Goal: Task Accomplishment & Management: Manage account settings

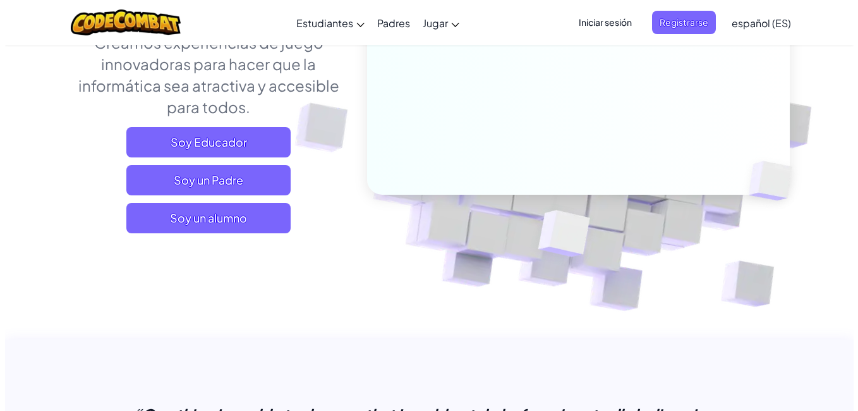
scroll to position [202, 0]
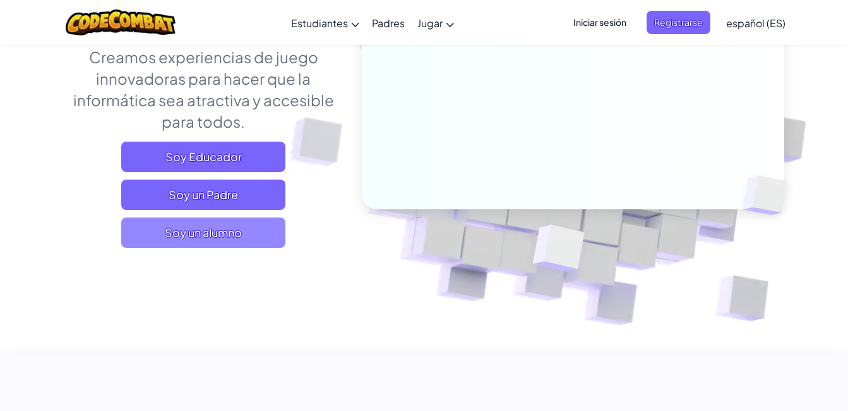
click at [239, 231] on span "Soy un alumno" at bounding box center [203, 232] width 164 height 30
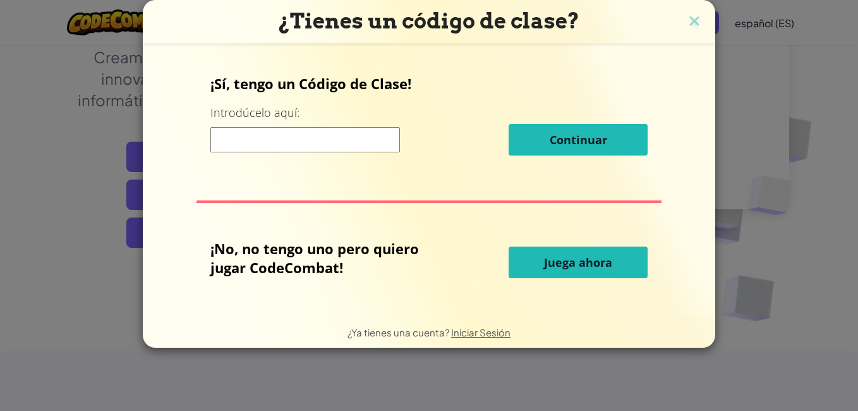
click at [307, 135] on input at bounding box center [304, 139] width 189 height 25
click at [345, 136] on input at bounding box center [304, 139] width 189 height 25
click at [696, 23] on img at bounding box center [694, 22] width 16 height 19
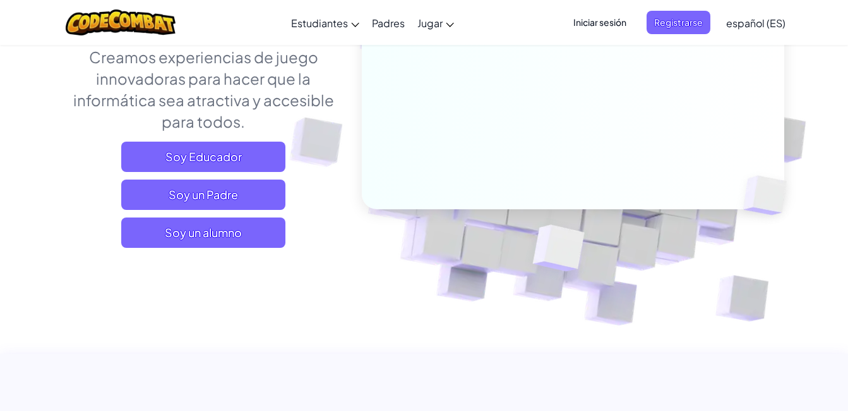
click at [608, 17] on span "Iniciar sesión" at bounding box center [600, 22] width 68 height 23
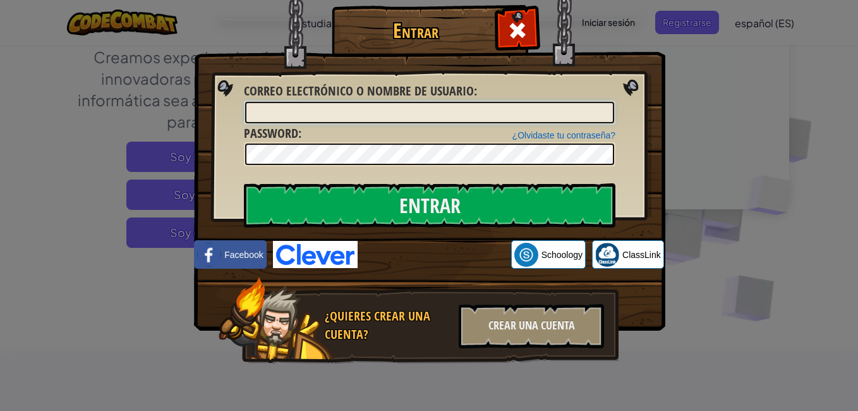
click at [392, 111] on input "Correo electrónico o nombre de usuario :" at bounding box center [429, 112] width 369 height 21
type input "j"
click at [699, 176] on div "Entrar Error desconocido. Correo electrónico o nombre de usuario : ¿Olvidaste t…" at bounding box center [429, 205] width 858 height 411
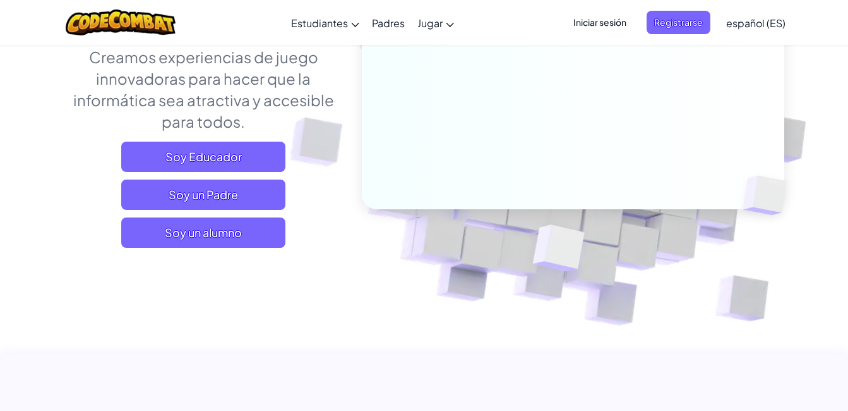
click at [584, 23] on span "Iniciar sesión" at bounding box center [600, 22] width 68 height 23
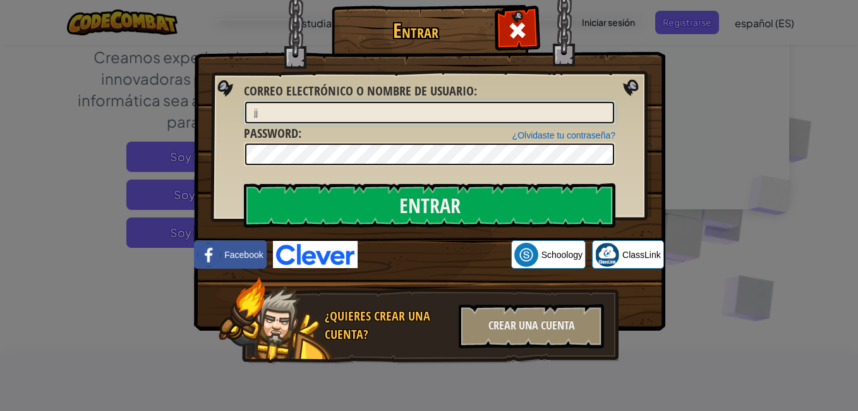
type input "j"
type input "m"
click at [448, 104] on input "jamiltondiaz" at bounding box center [429, 112] width 369 height 21
type input "j"
click at [430, 116] on input "Correo electrónico o nombre de usuario :" at bounding box center [429, 112] width 369 height 21
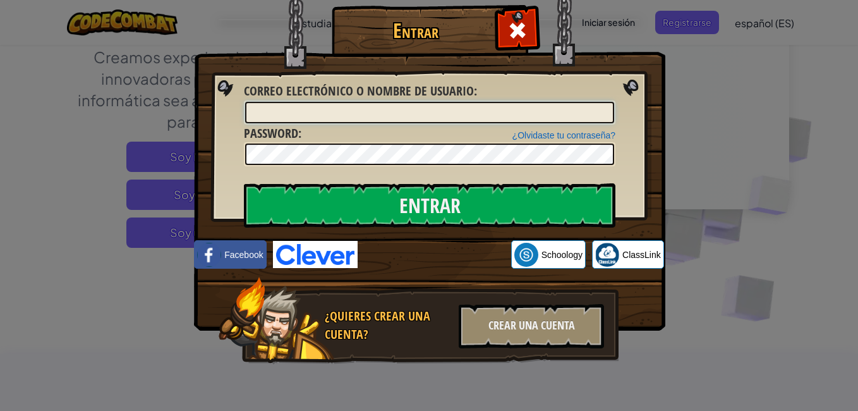
click at [411, 115] on input "Correo electrónico o nombre de usuario :" at bounding box center [429, 112] width 369 height 21
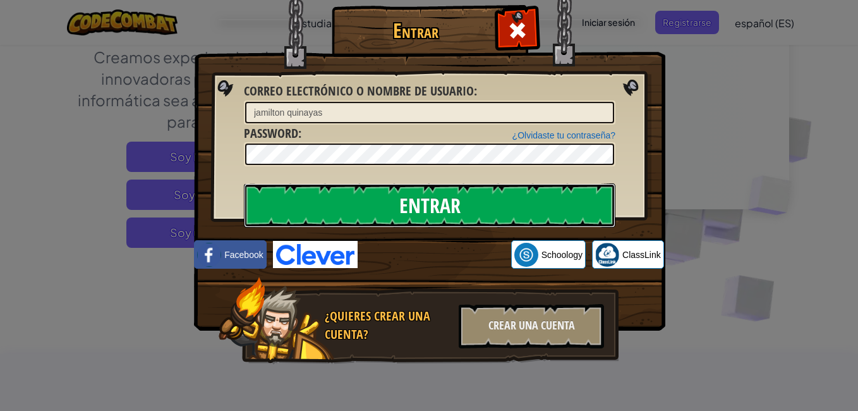
click at [489, 198] on input "Entrar" at bounding box center [429, 205] width 371 height 44
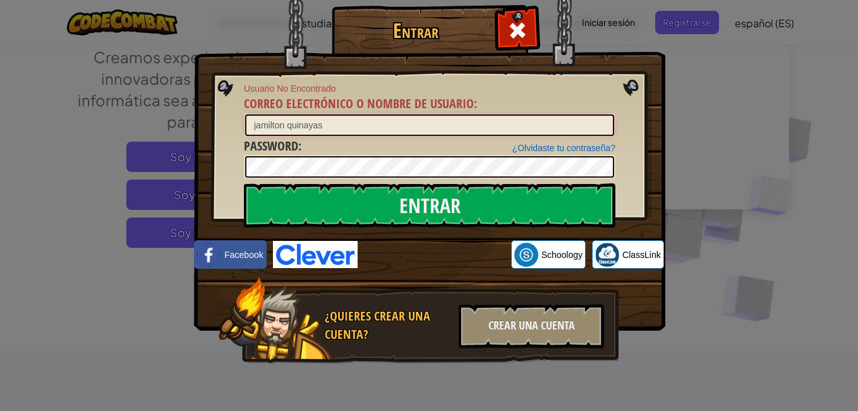
click at [289, 126] on input "jamilton quinayas" at bounding box center [429, 124] width 369 height 21
click at [244, 183] on input "Entrar" at bounding box center [429, 205] width 371 height 44
click at [290, 126] on input "jamiltonquinayas" at bounding box center [429, 124] width 369 height 21
click at [347, 123] on input "jamiltonq uinayas" at bounding box center [429, 124] width 369 height 21
type input "j"
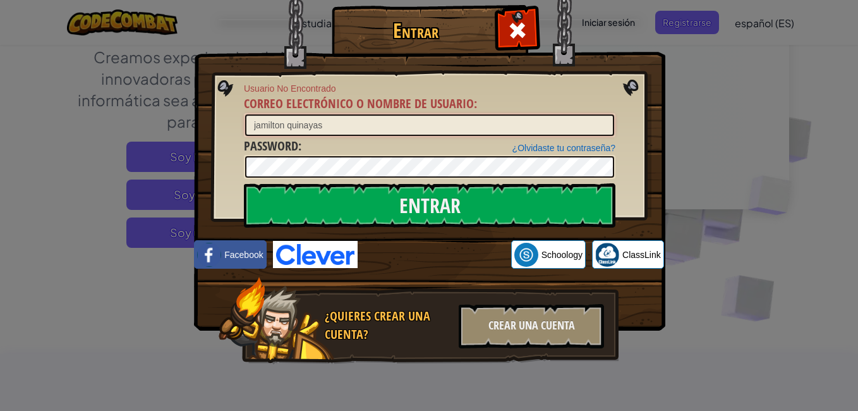
click at [244, 183] on input "Entrar" at bounding box center [429, 205] width 371 height 44
click at [286, 125] on input "jamilton quinayas" at bounding box center [429, 124] width 369 height 21
click at [244, 183] on input "Entrar" at bounding box center [429, 205] width 371 height 44
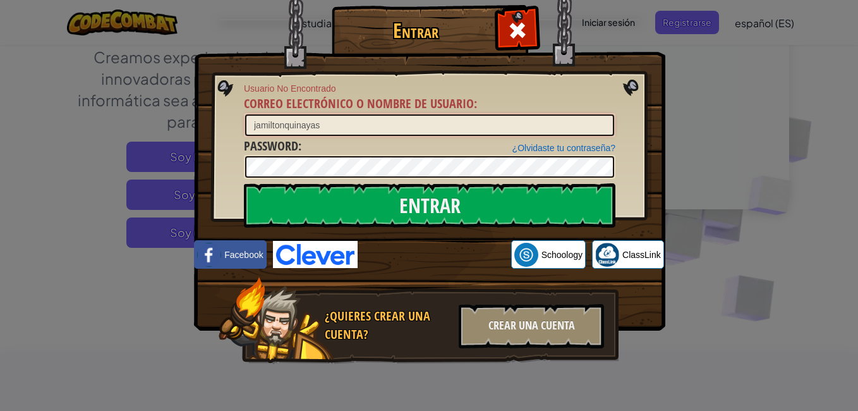
click at [244, 183] on input "Entrar" at bounding box center [429, 205] width 371 height 44
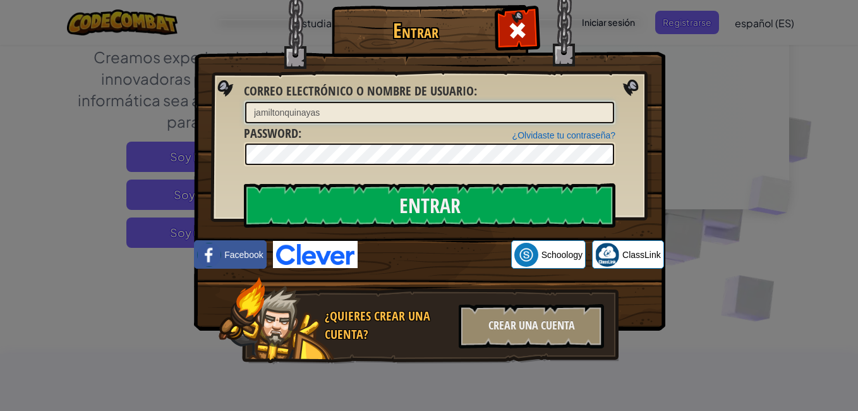
click at [244, 183] on input "Entrar" at bounding box center [429, 205] width 371 height 44
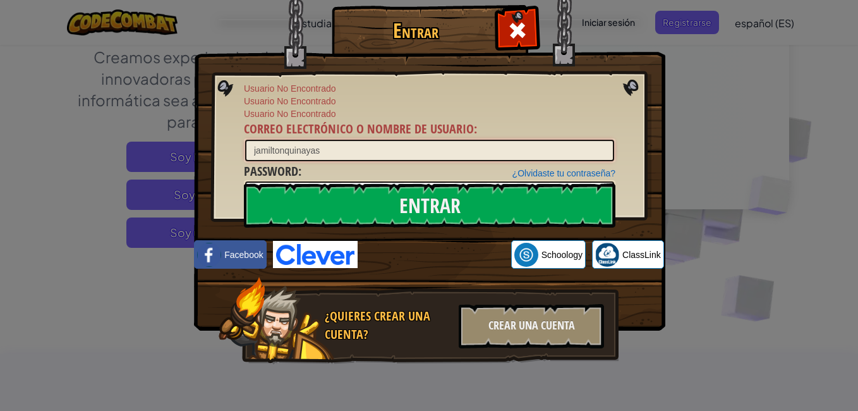
click at [333, 140] on input "jamiltonquinayas" at bounding box center [429, 150] width 369 height 21
click at [244, 183] on input "Entrar" at bounding box center [429, 205] width 371 height 44
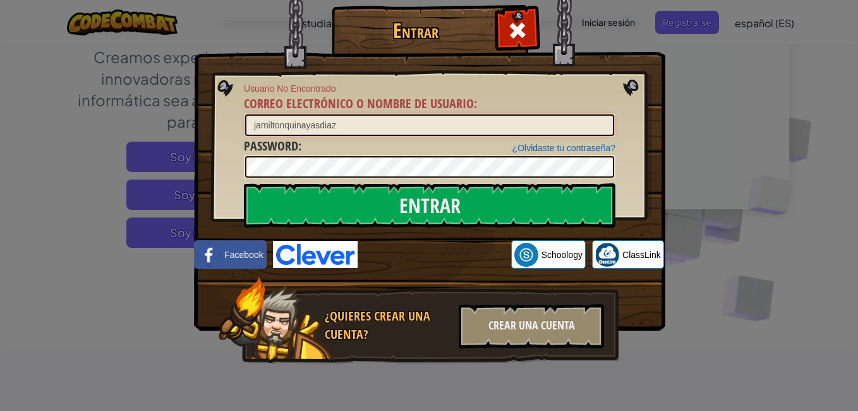
click at [244, 183] on input "Entrar" at bounding box center [429, 205] width 371 height 44
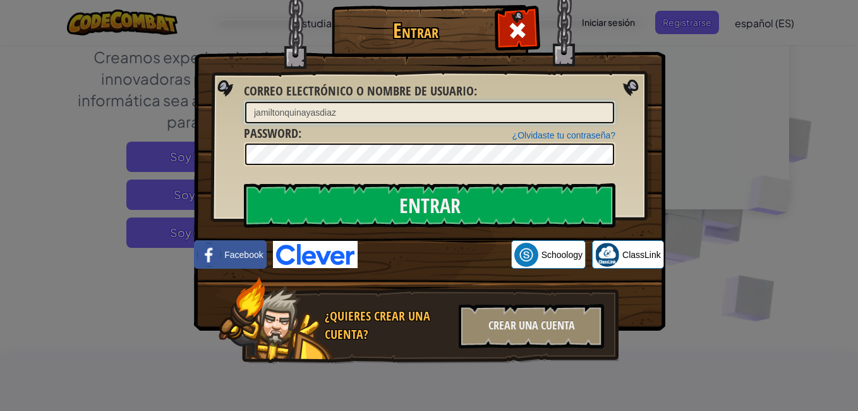
click at [244, 183] on input "Entrar" at bounding box center [429, 205] width 371 height 44
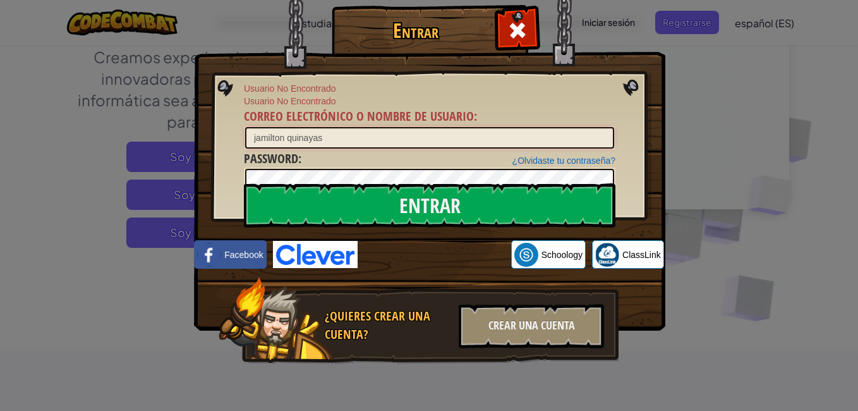
click at [244, 183] on input "Entrar" at bounding box center [429, 205] width 371 height 44
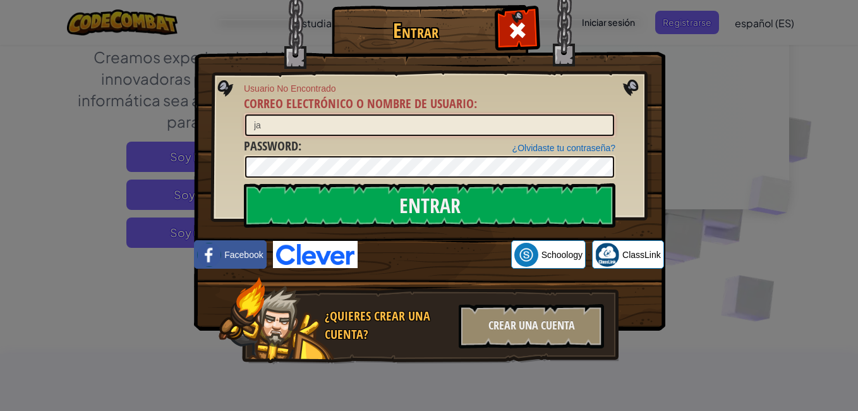
type input "j"
click at [604, 162] on div "Entrar Usuario No Encontrado Correo electrónico o nombre de usuario : ¿Olvidast…" at bounding box center [429, 203] width 421 height 368
drag, startPoint x: 615, startPoint y: 152, endPoint x: 582, endPoint y: 179, distance: 42.6
click at [582, 179] on div "Entrar Usuario No Encontrado Correo electrónico o nombre de usuario : ¿Olvidast…" at bounding box center [429, 203] width 421 height 368
drag, startPoint x: 581, startPoint y: 180, endPoint x: 402, endPoint y: 179, distance: 178.7
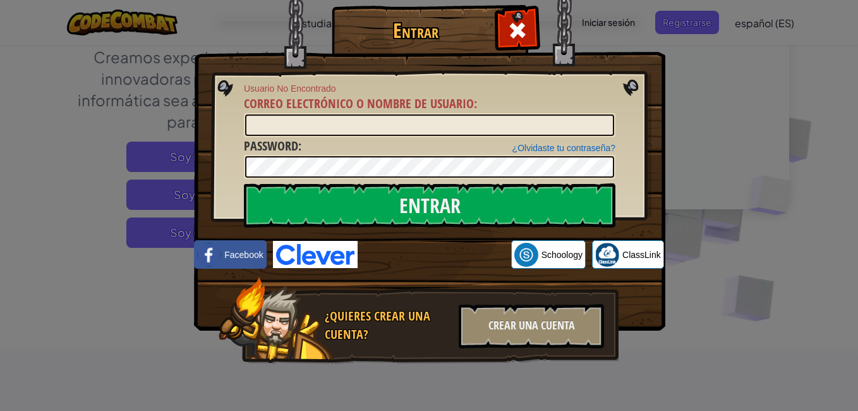
click at [402, 179] on img at bounding box center [429, 147] width 471 height 368
click at [298, 157] on div "¿Olvidaste tu contraseña? Password :" at bounding box center [429, 158] width 371 height 42
click at [328, 126] on input "Correo electrónico o nombre de usuario :" at bounding box center [429, 124] width 369 height 21
click at [244, 183] on input "Entrar" at bounding box center [429, 205] width 371 height 44
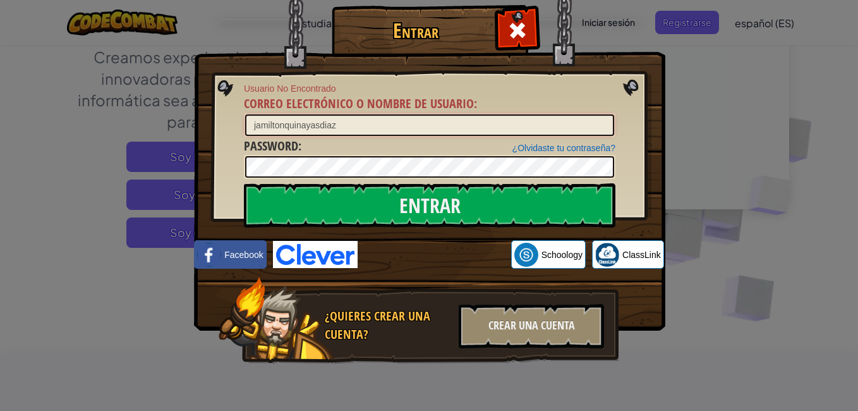
click at [244, 183] on input "Entrar" at bounding box center [429, 205] width 371 height 44
type input "j"
click at [244, 183] on input "Entrar" at bounding box center [429, 205] width 371 height 44
click at [286, 127] on input "[PERSON_NAME]" at bounding box center [429, 124] width 369 height 21
click at [244, 183] on input "Entrar" at bounding box center [429, 205] width 371 height 44
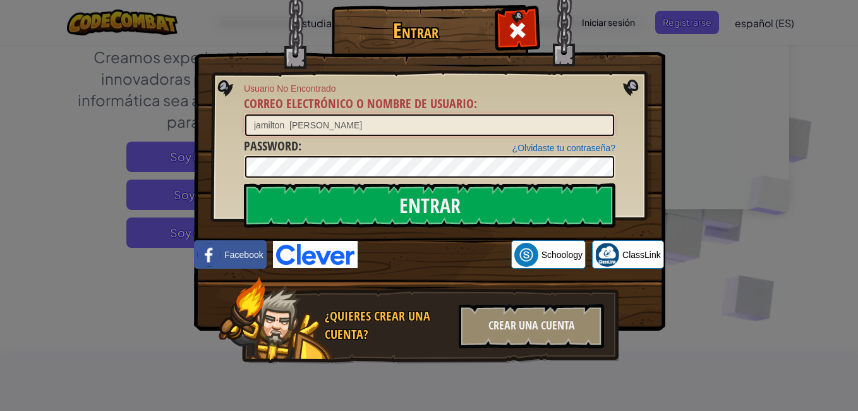
click at [244, 183] on input "Entrar" at bounding box center [429, 205] width 371 height 44
click at [364, 116] on input "jamilton [PERSON_NAME]" at bounding box center [429, 124] width 369 height 21
click at [363, 129] on input "jamilton [PERSON_NAME]" at bounding box center [429, 124] width 369 height 21
click at [258, 124] on input "jamilton [PERSON_NAME]" at bounding box center [429, 124] width 369 height 21
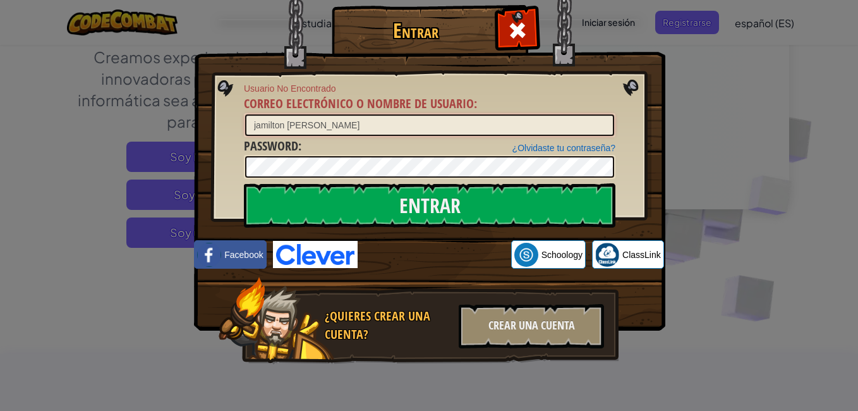
click at [258, 124] on input "jamilton [PERSON_NAME]" at bounding box center [429, 124] width 369 height 21
click at [244, 183] on input "Entrar" at bounding box center [429, 205] width 371 height 44
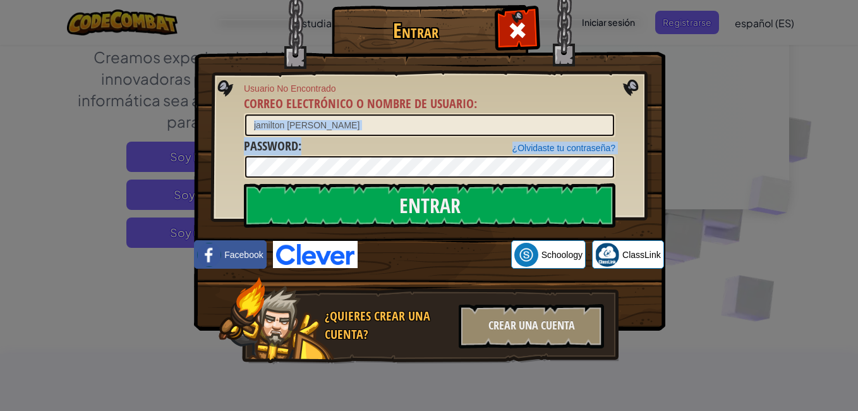
drag, startPoint x: 320, startPoint y: 151, endPoint x: 373, endPoint y: 127, distance: 58.2
click at [373, 127] on form "Usuario No Encontrado Correo electrónico o nombre de usuario : jamilton quinaya…" at bounding box center [429, 130] width 371 height 97
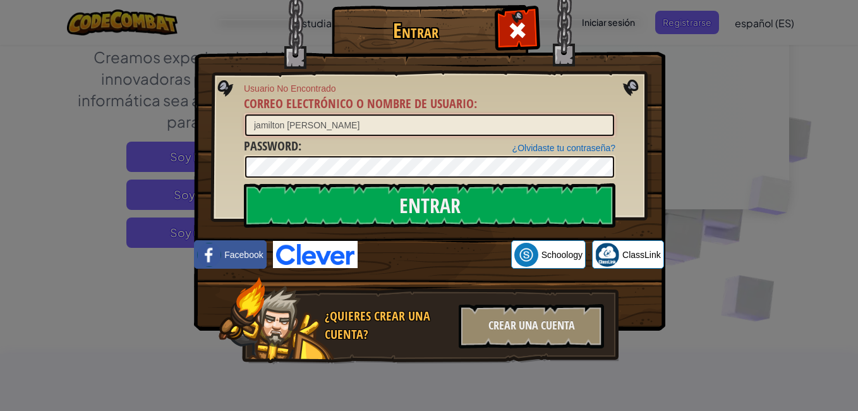
click at [363, 129] on input "jamilton [PERSON_NAME]" at bounding box center [429, 124] width 369 height 21
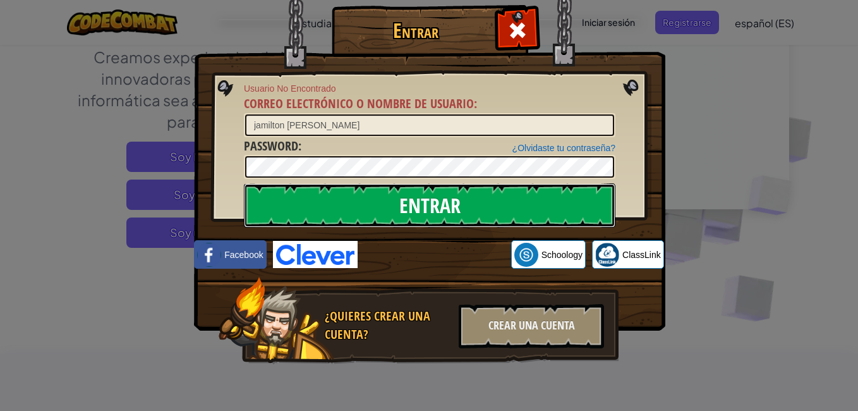
click at [363, 204] on input "Entrar" at bounding box center [429, 205] width 371 height 44
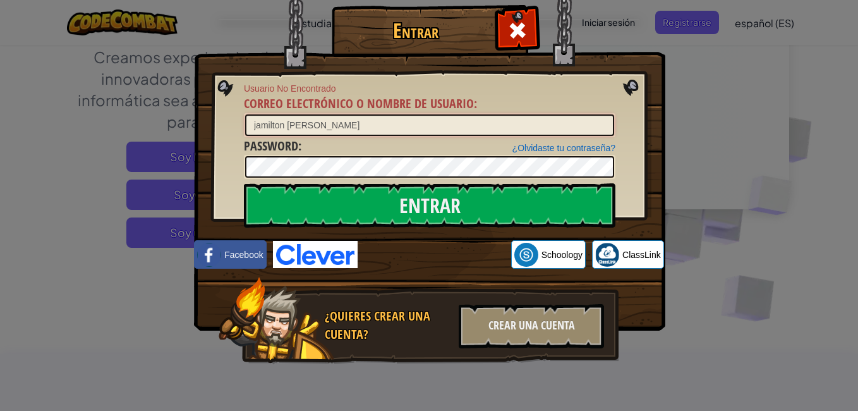
click at [393, 123] on input "jamilton [PERSON_NAME]" at bounding box center [429, 124] width 369 height 21
type input "j"
click at [244, 183] on input "Entrar" at bounding box center [429, 205] width 371 height 44
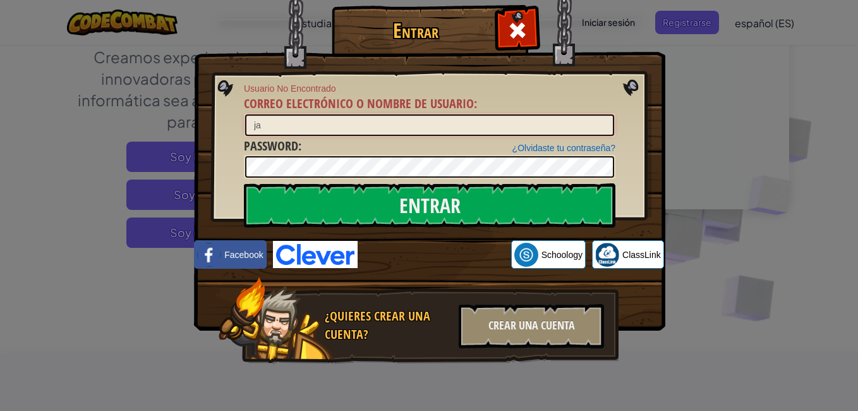
type input "j"
click at [244, 183] on input "Entrar" at bounding box center [429, 205] width 371 height 44
click at [325, 126] on input "jamilton quinayas D" at bounding box center [429, 124] width 369 height 21
click at [244, 183] on input "Entrar" at bounding box center [429, 205] width 371 height 44
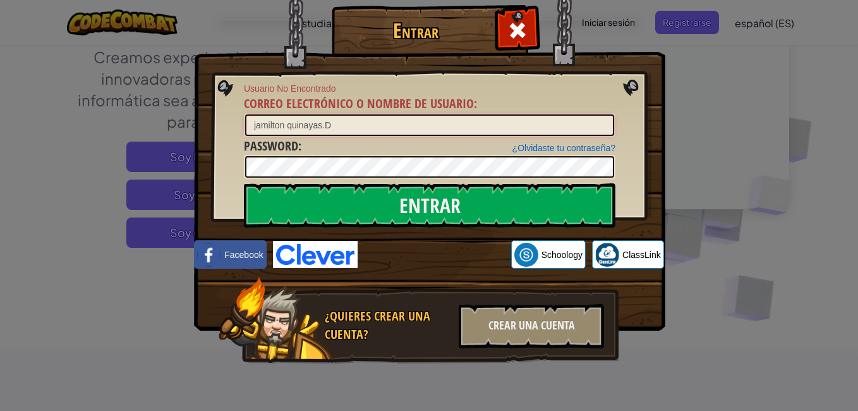
click at [244, 183] on input "Entrar" at bounding box center [429, 205] width 371 height 44
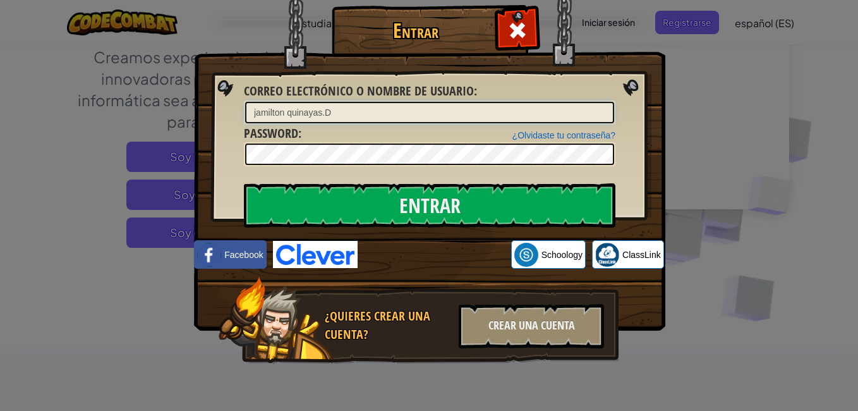
click at [244, 183] on input "Entrar" at bounding box center [429, 205] width 371 height 44
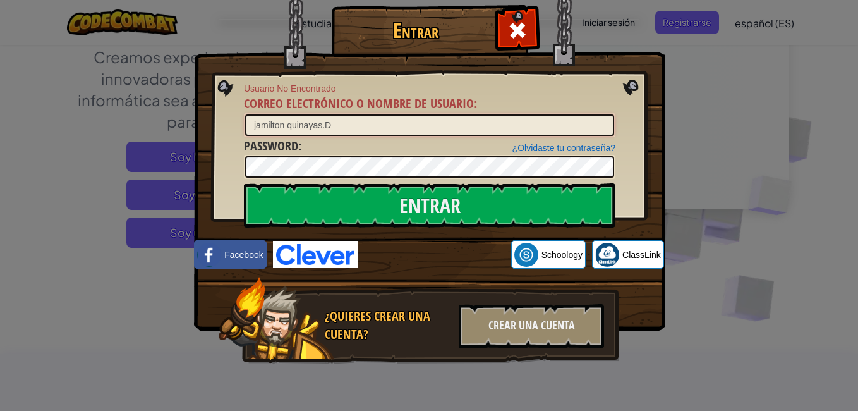
click at [357, 121] on input "jamilton quinayas.D" at bounding box center [429, 124] width 369 height 21
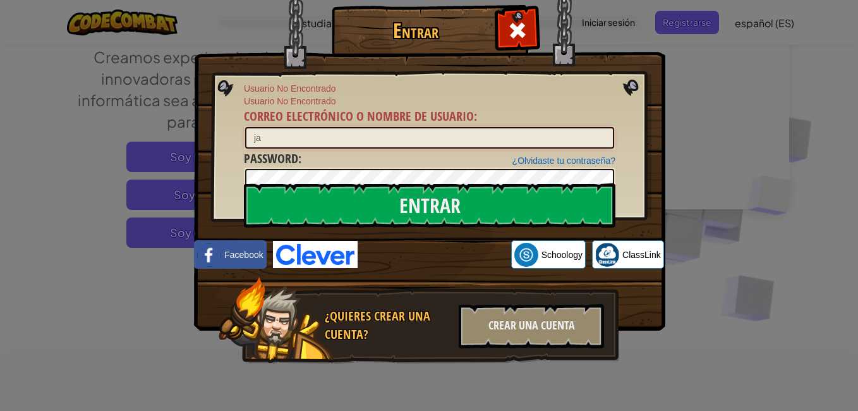
type input "j"
click at [244, 183] on input "Entrar" at bounding box center [429, 205] width 371 height 44
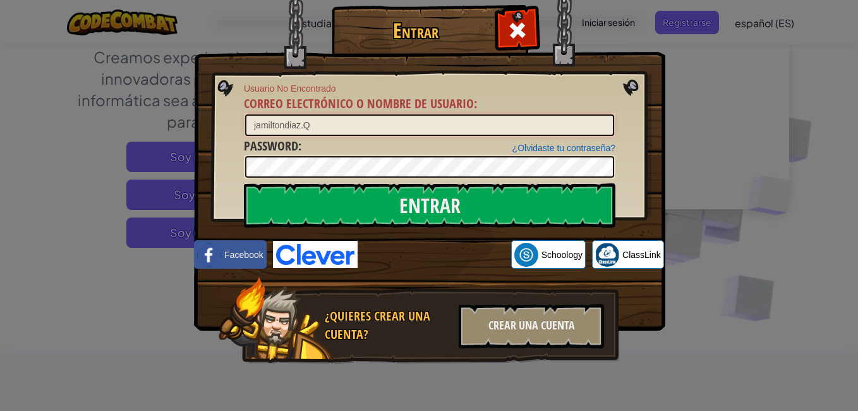
click at [244, 183] on input "Entrar" at bounding box center [429, 205] width 371 height 44
type input "j"
click at [244, 183] on input "Entrar" at bounding box center [429, 205] width 371 height 44
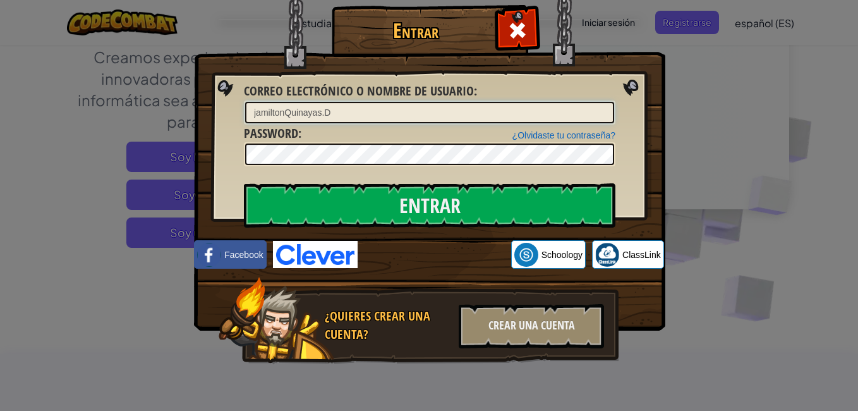
click at [244, 183] on input "Entrar" at bounding box center [429, 205] width 371 height 44
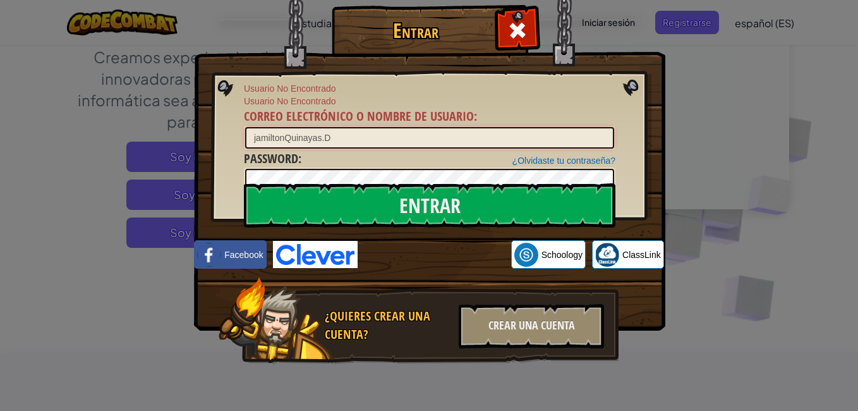
click at [255, 138] on input "jamiltonQuinayas.D" at bounding box center [429, 137] width 369 height 21
click at [244, 183] on input "Entrar" at bounding box center [429, 205] width 371 height 44
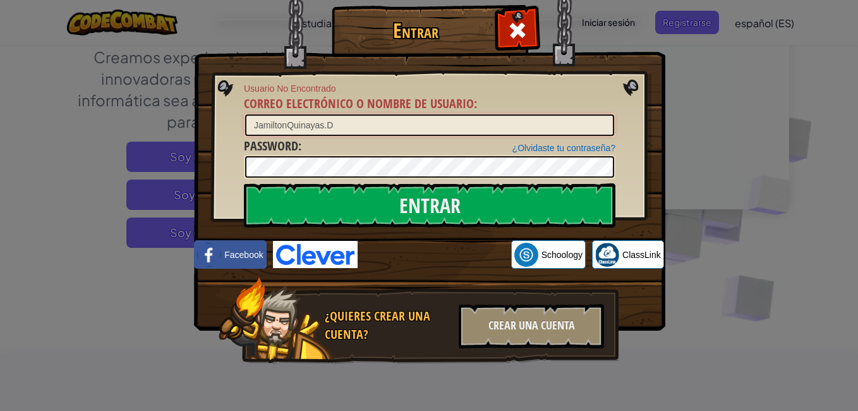
click at [244, 183] on input "Entrar" at bounding box center [429, 205] width 371 height 44
click at [275, 119] on input "JamiltonQuinayas.D" at bounding box center [429, 124] width 369 height 21
click at [285, 120] on input "JamiltonQuinayas.D" at bounding box center [429, 124] width 369 height 21
click at [244, 183] on input "Entrar" at bounding box center [429, 205] width 371 height 44
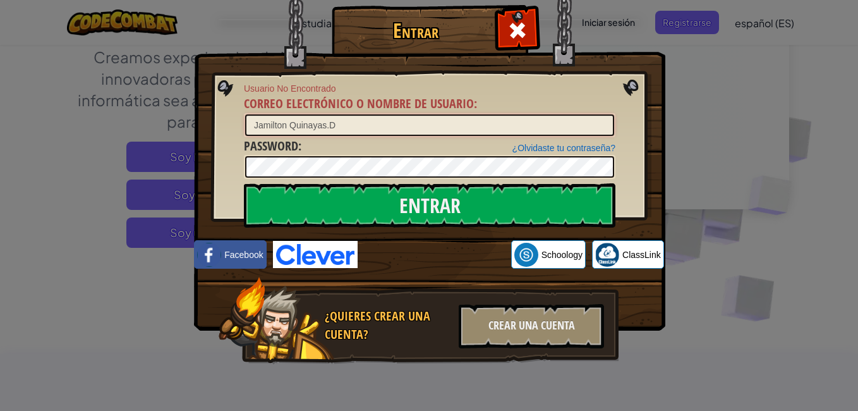
click at [244, 183] on input "Entrar" at bounding box center [429, 205] width 371 height 44
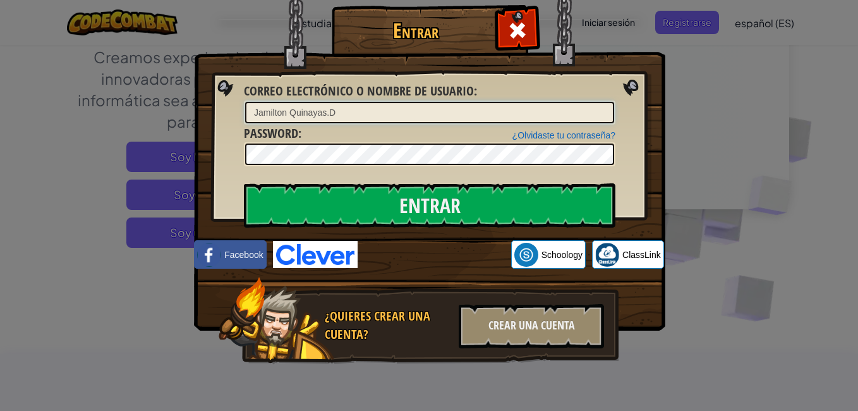
click at [244, 183] on input "Entrar" at bounding box center [429, 205] width 371 height 44
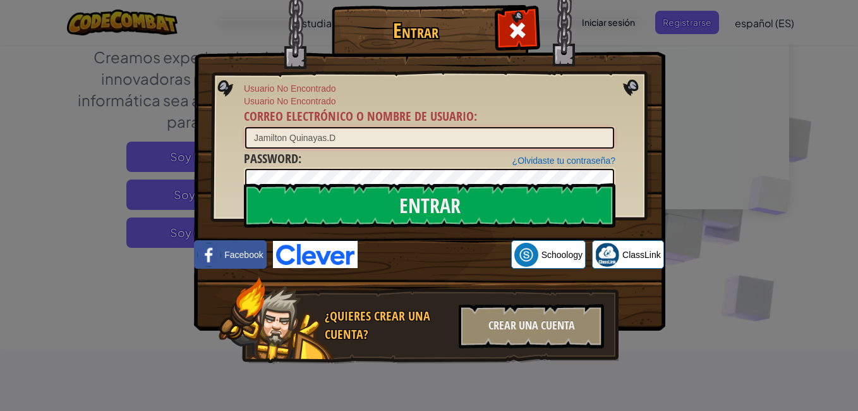
click at [244, 183] on input "Entrar" at bounding box center [429, 205] width 371 height 44
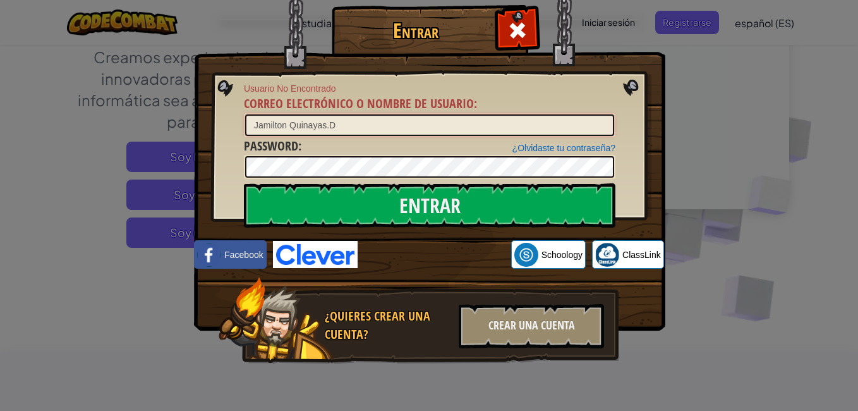
click at [361, 130] on input "Jamilton Quinayas.D" at bounding box center [429, 124] width 369 height 21
type input "J"
click at [244, 183] on input "Entrar" at bounding box center [429, 205] width 371 height 44
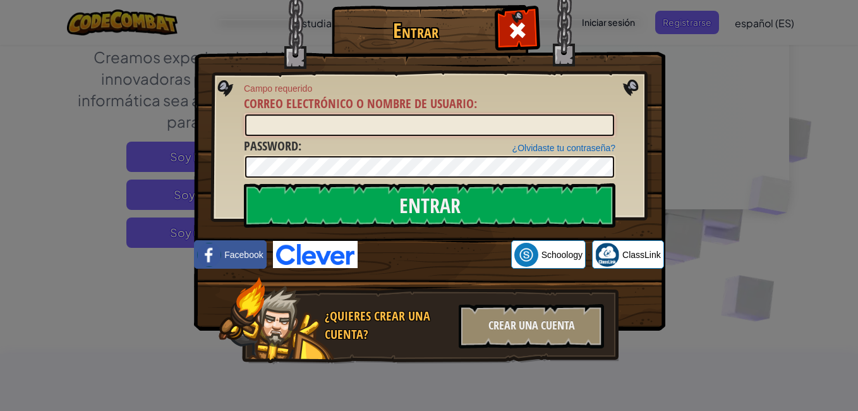
click at [244, 183] on input "Entrar" at bounding box center [429, 205] width 371 height 44
click at [747, 225] on div "Entrar Campo requerido Correo electrónico o nombre de usuario : ¿Olvidaste tu c…" at bounding box center [429, 205] width 858 height 411
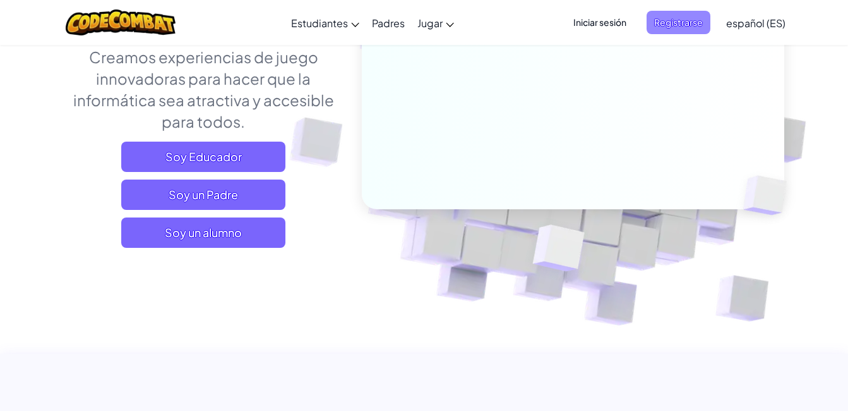
click at [675, 15] on span "Registrarse" at bounding box center [679, 22] width 64 height 23
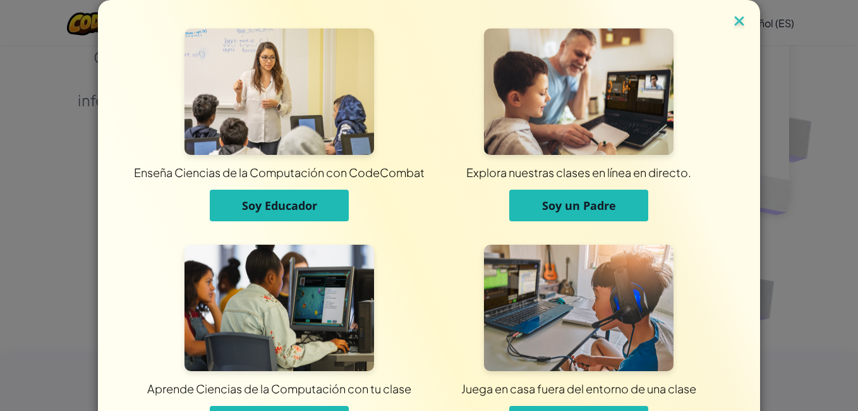
click at [739, 23] on img at bounding box center [739, 22] width 16 height 19
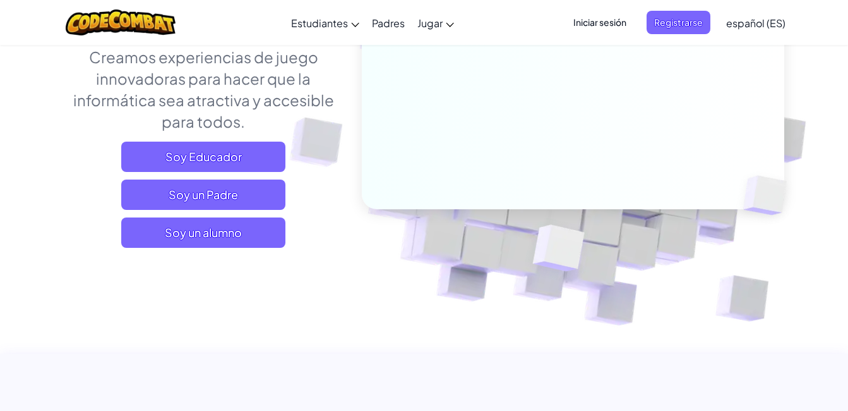
click at [623, 20] on span "Iniciar sesión" at bounding box center [600, 22] width 68 height 23
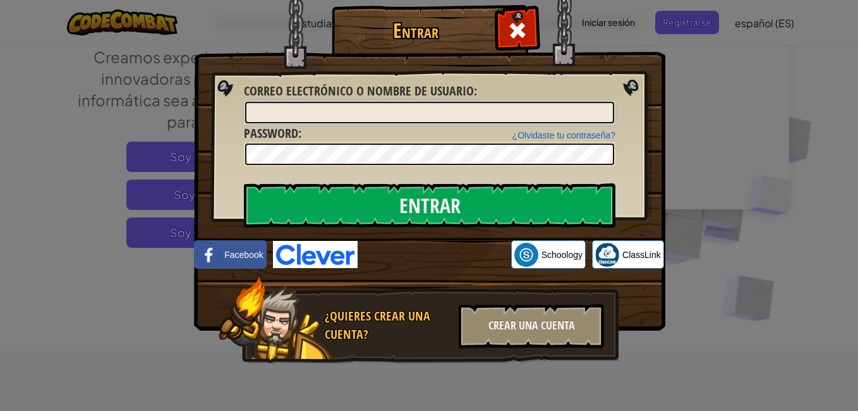
click at [392, 107] on input "Correo electrónico o nombre de usuario :" at bounding box center [429, 112] width 369 height 21
click at [484, 114] on input "Correo electrónico o nombre de usuario :" at bounding box center [429, 112] width 369 height 21
click at [244, 183] on input "Entrar" at bounding box center [429, 205] width 371 height 44
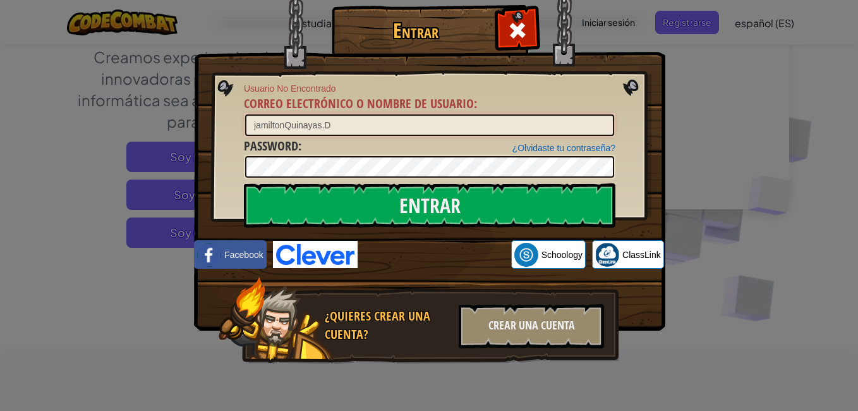
click at [282, 129] on input "jamiltonQuinayas.D" at bounding box center [429, 124] width 369 height 21
click at [284, 129] on input "jamiltonQuinayas.D" at bounding box center [429, 124] width 369 height 21
click at [244, 183] on input "Entrar" at bounding box center [429, 205] width 371 height 44
click at [337, 115] on input "jamilton Quinayas.D" at bounding box center [429, 124] width 369 height 21
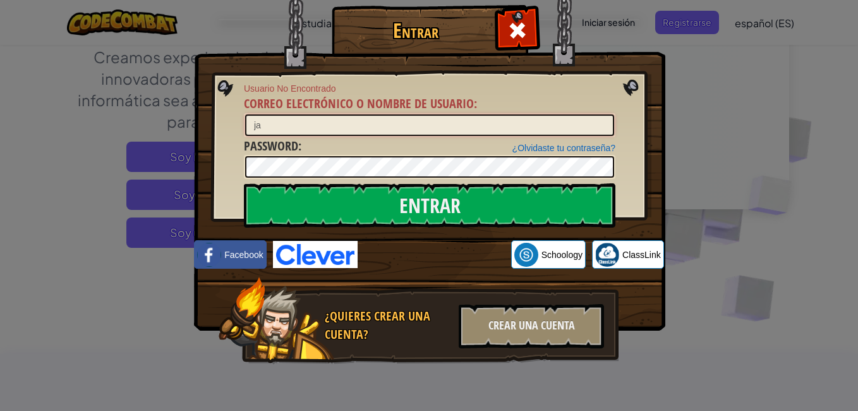
type input "j"
click at [244, 183] on input "Entrar" at bounding box center [429, 205] width 371 height 44
click at [501, 94] on form "Campo requerido Correo electrónico o nombre de usuario : ¿Olvidaste tu contrase…" at bounding box center [429, 130] width 371 height 97
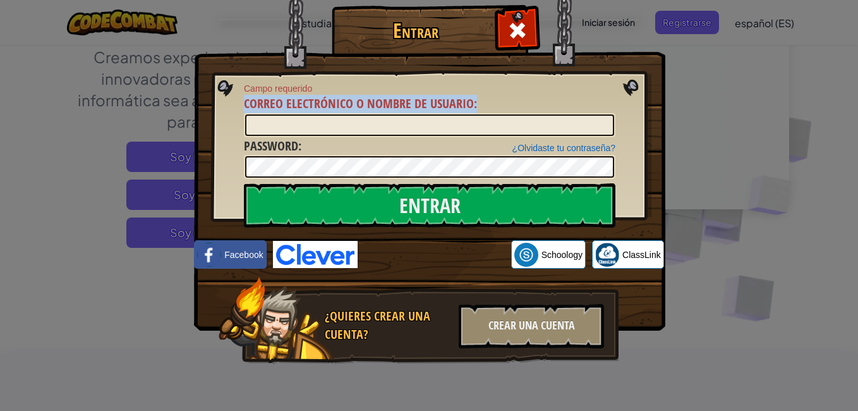
drag, startPoint x: 501, startPoint y: 94, endPoint x: 489, endPoint y: 127, distance: 35.0
click at [489, 127] on div "Campo requerido Correo electrónico o nombre de usuario :" at bounding box center [429, 109] width 371 height 55
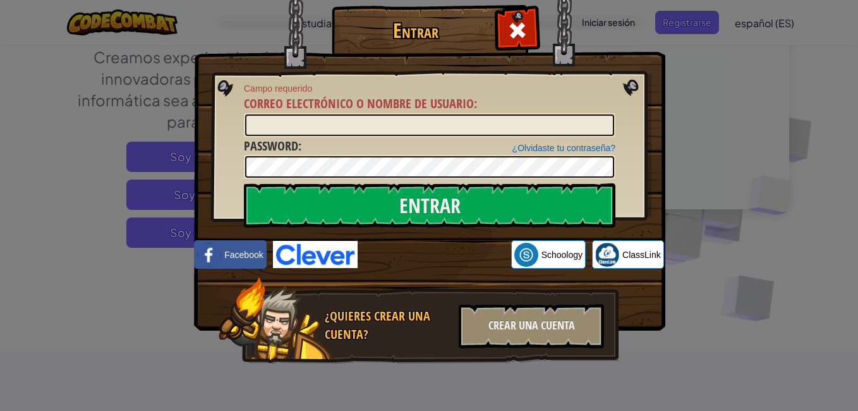
click at [486, 155] on div at bounding box center [429, 167] width 371 height 24
click at [703, 77] on div "Entrar Campo requerido Correo electrónico o nombre de usuario : ¿Olvidaste tu c…" at bounding box center [429, 205] width 858 height 411
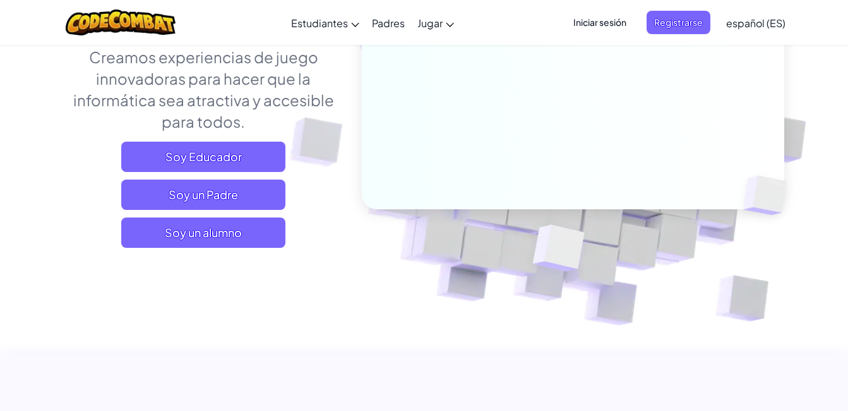
click at [597, 20] on span "Iniciar sesión" at bounding box center [600, 22] width 68 height 23
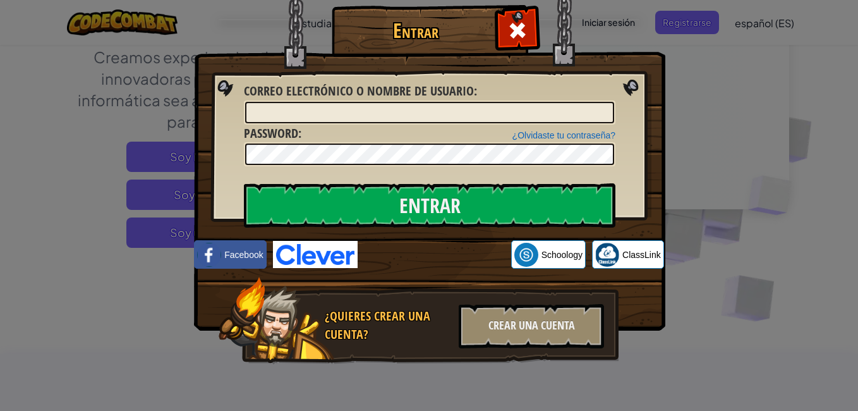
click at [433, 115] on input "Correo electrónico o nombre de usuario :" at bounding box center [429, 112] width 369 height 21
type input "jamiltonQ"
click at [244, 183] on input "Entrar" at bounding box center [429, 205] width 371 height 44
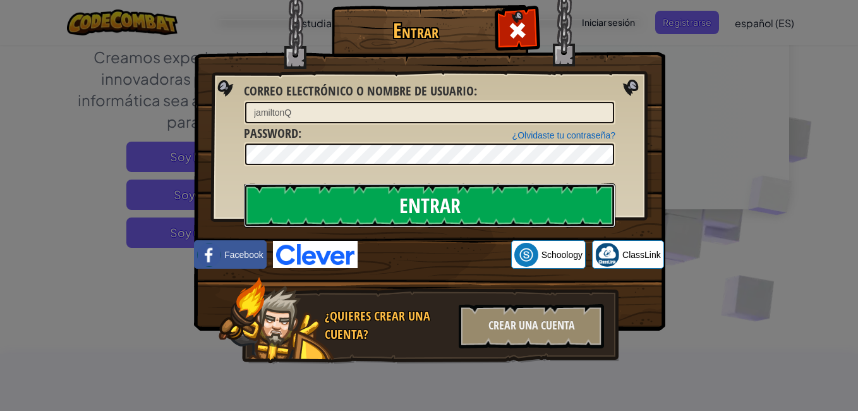
click at [460, 204] on input "Entrar" at bounding box center [429, 205] width 371 height 44
